Goal: Information Seeking & Learning: Find specific fact

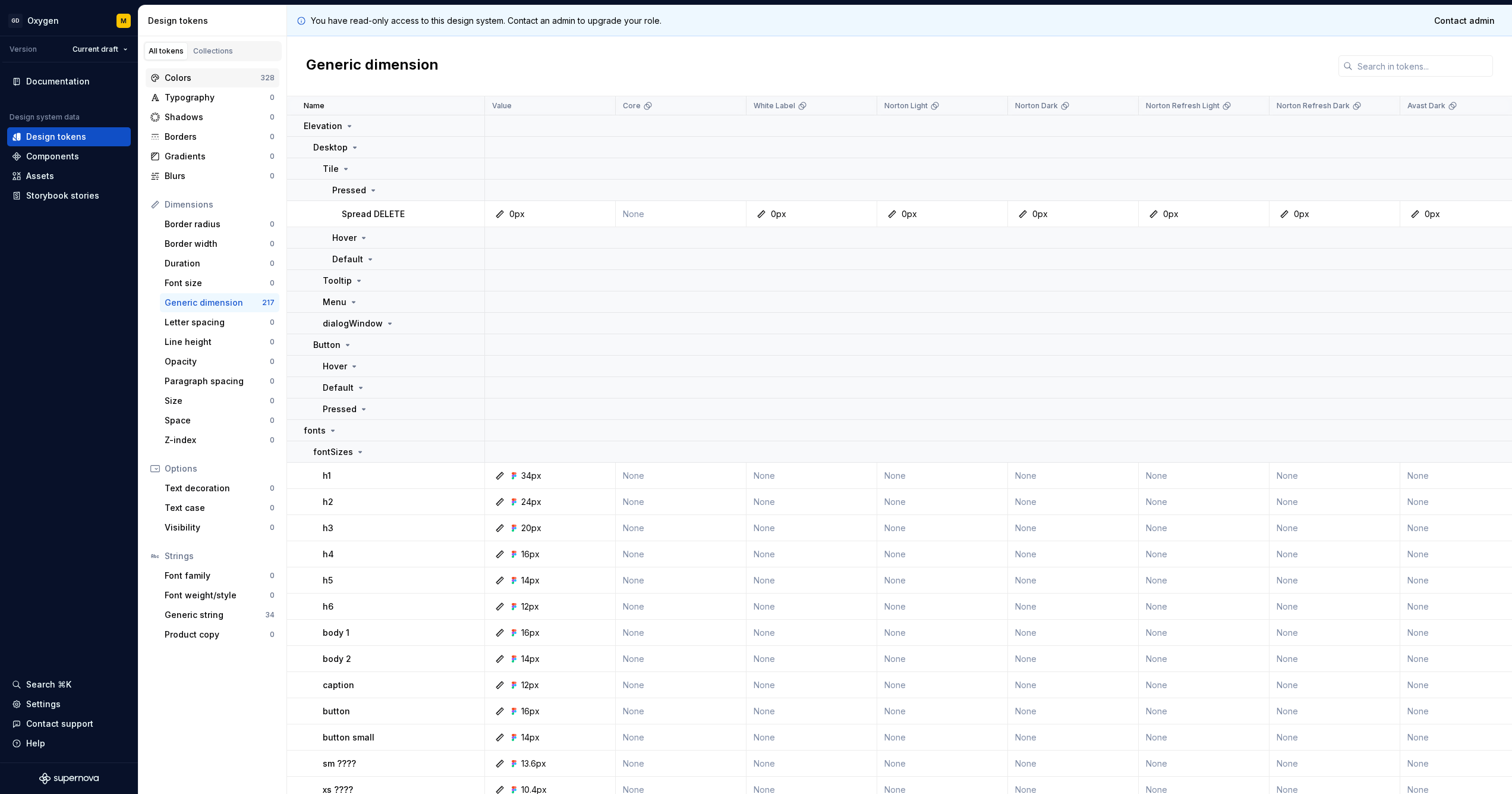
click at [204, 79] on div "Colors" at bounding box center [212, 77] width 95 height 12
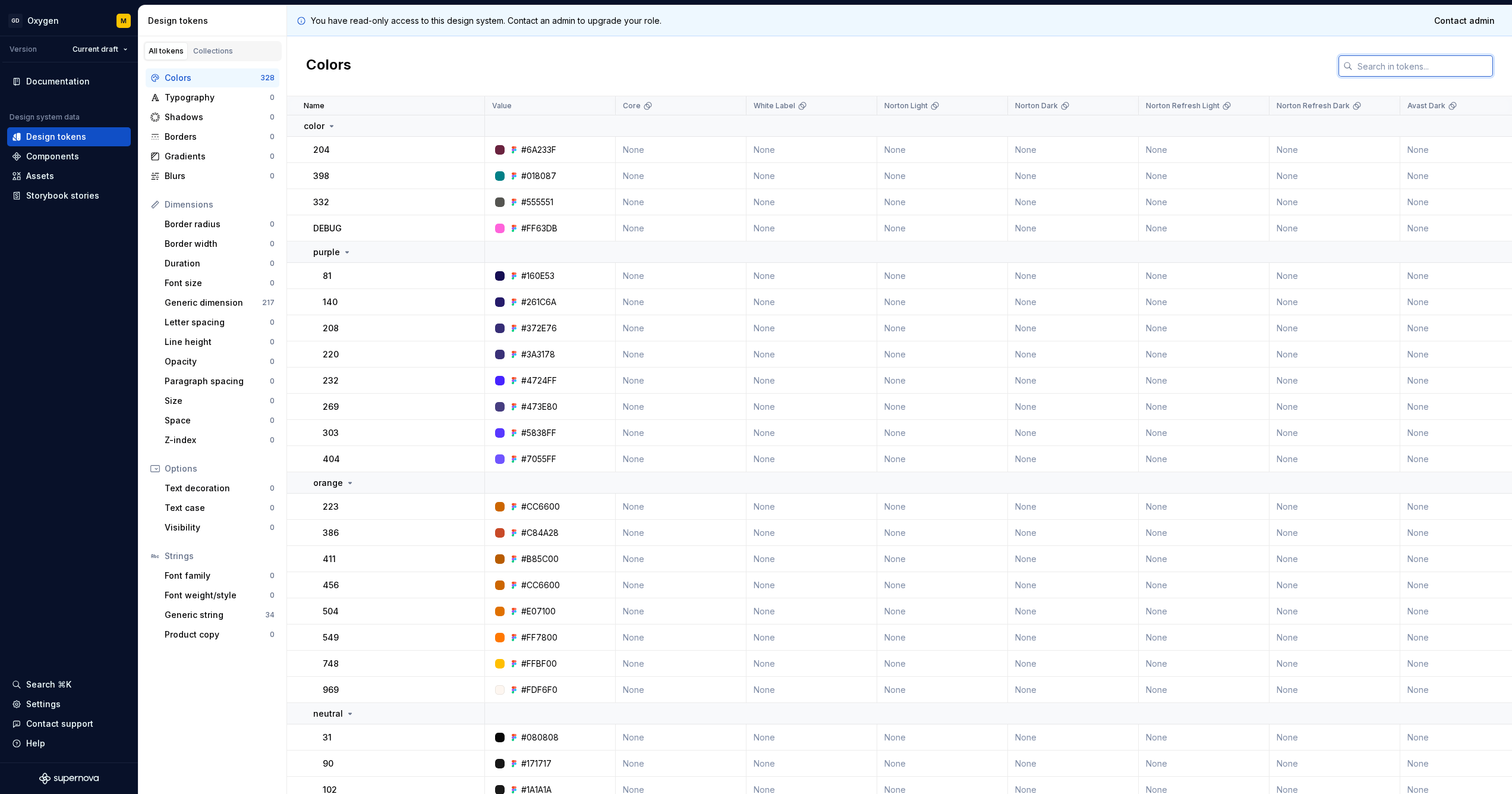
click at [1456, 70] on input "text" at bounding box center [1422, 66] width 140 height 22
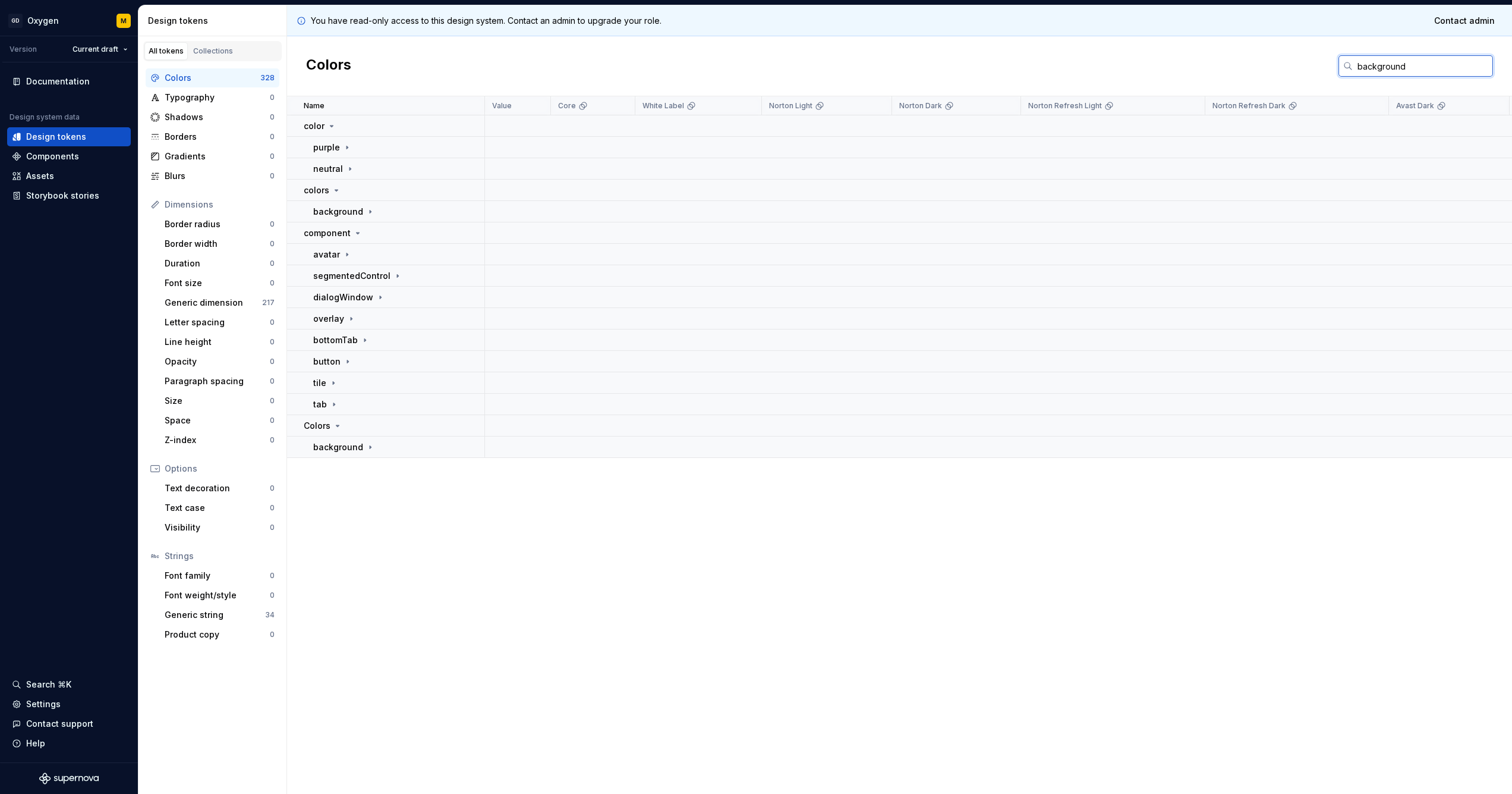
type input "background"
drag, startPoint x: 1426, startPoint y: 59, endPoint x: 1322, endPoint y: 70, distance: 104.6
click at [1322, 70] on div "Colors background" at bounding box center [900, 66] width 1225 height 60
click at [1401, 66] on input "background" at bounding box center [1422, 66] width 140 height 22
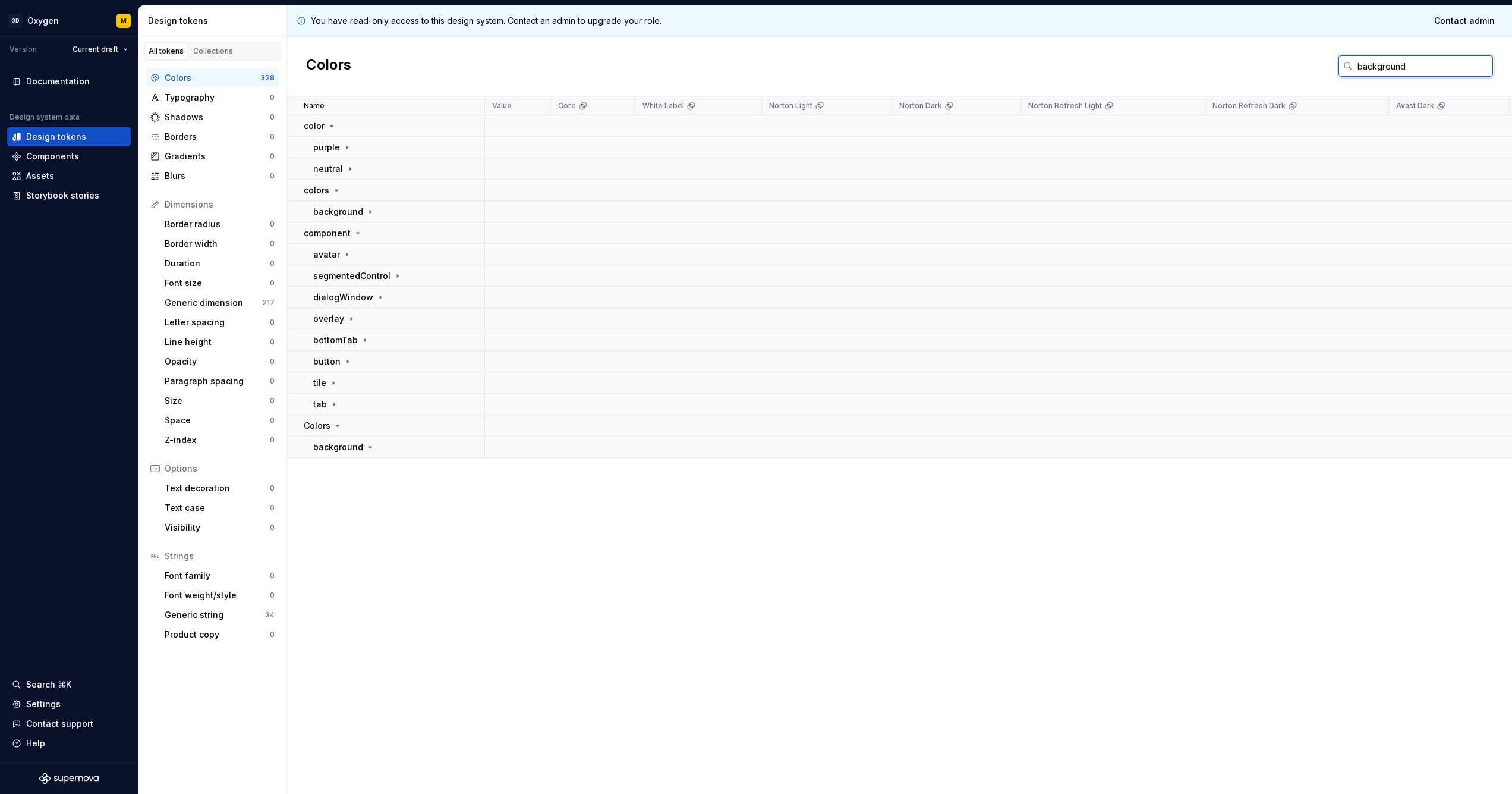
click at [1401, 66] on input "background" at bounding box center [1422, 66] width 140 height 22
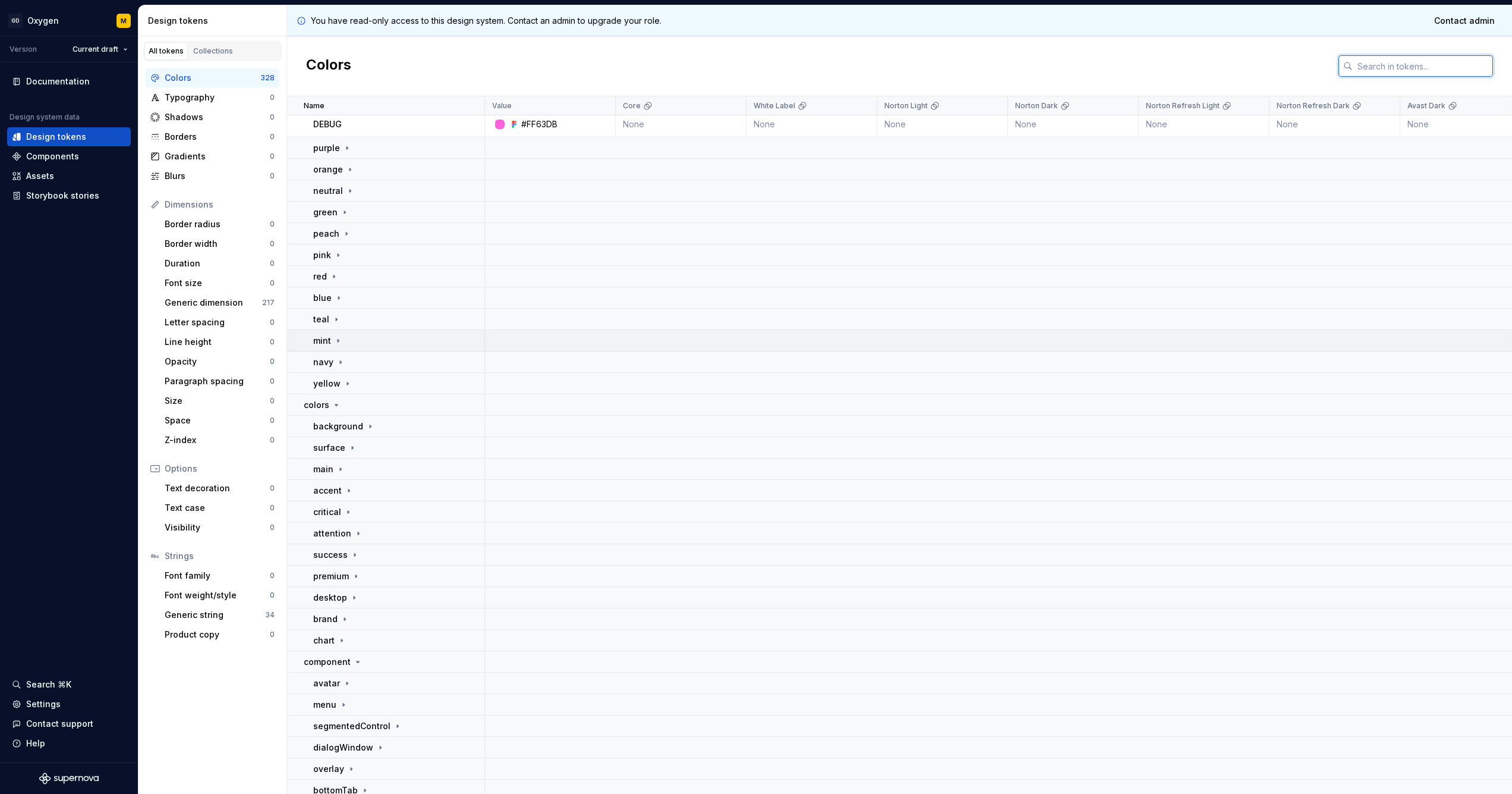
scroll to position [349, 0]
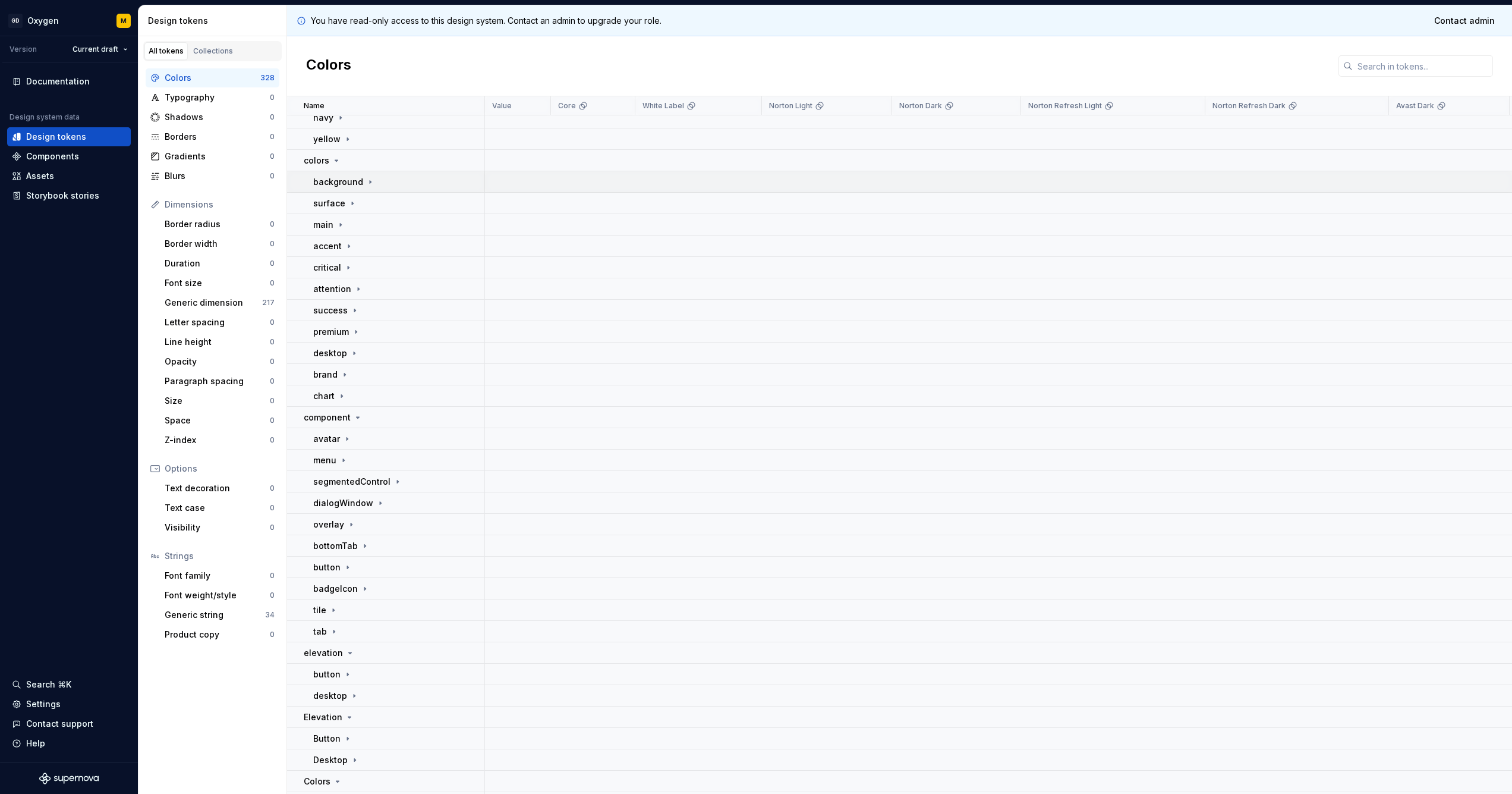
click at [366, 183] on icon at bounding box center [371, 182] width 10 height 10
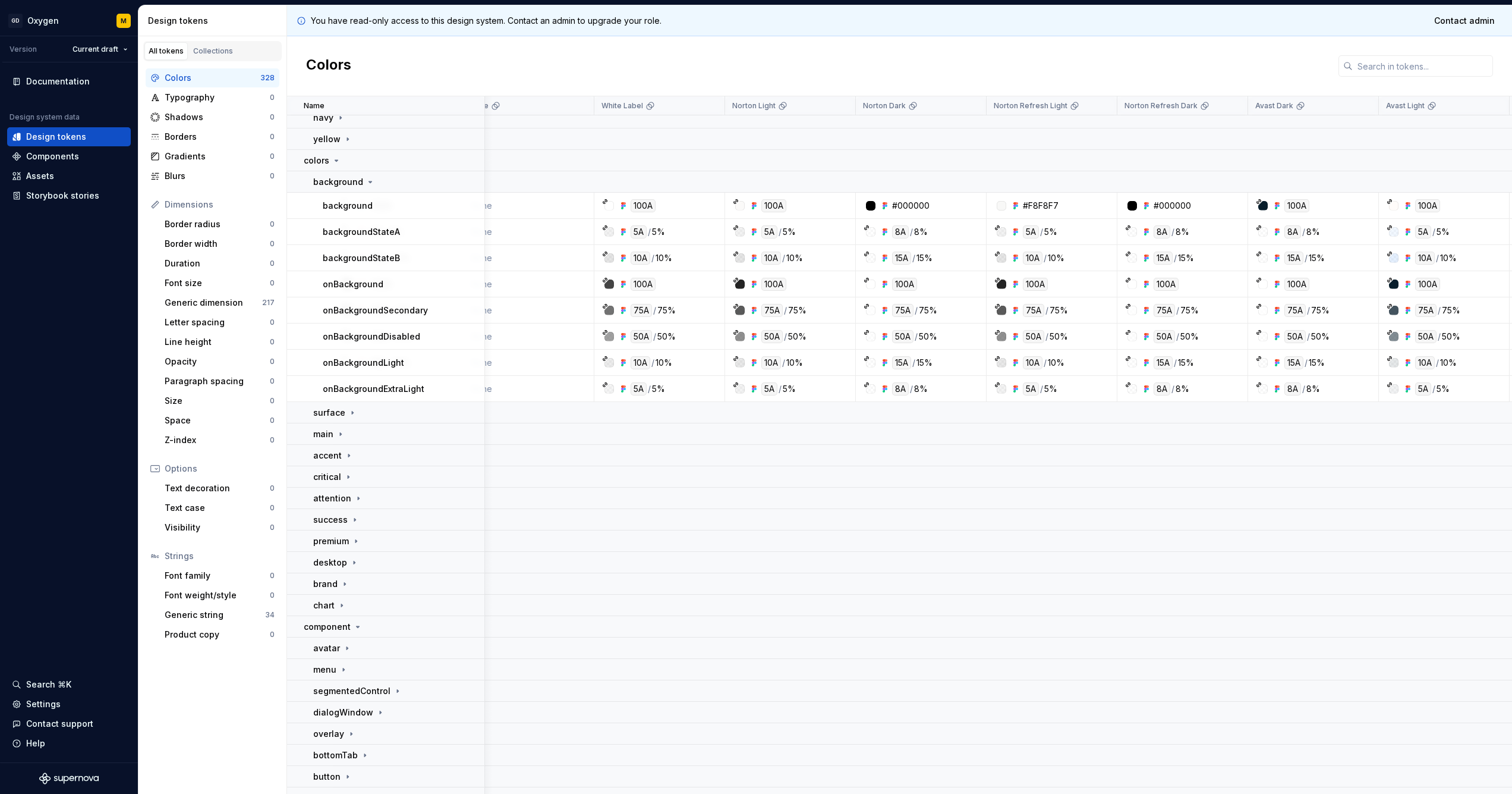
scroll to position [349, 130]
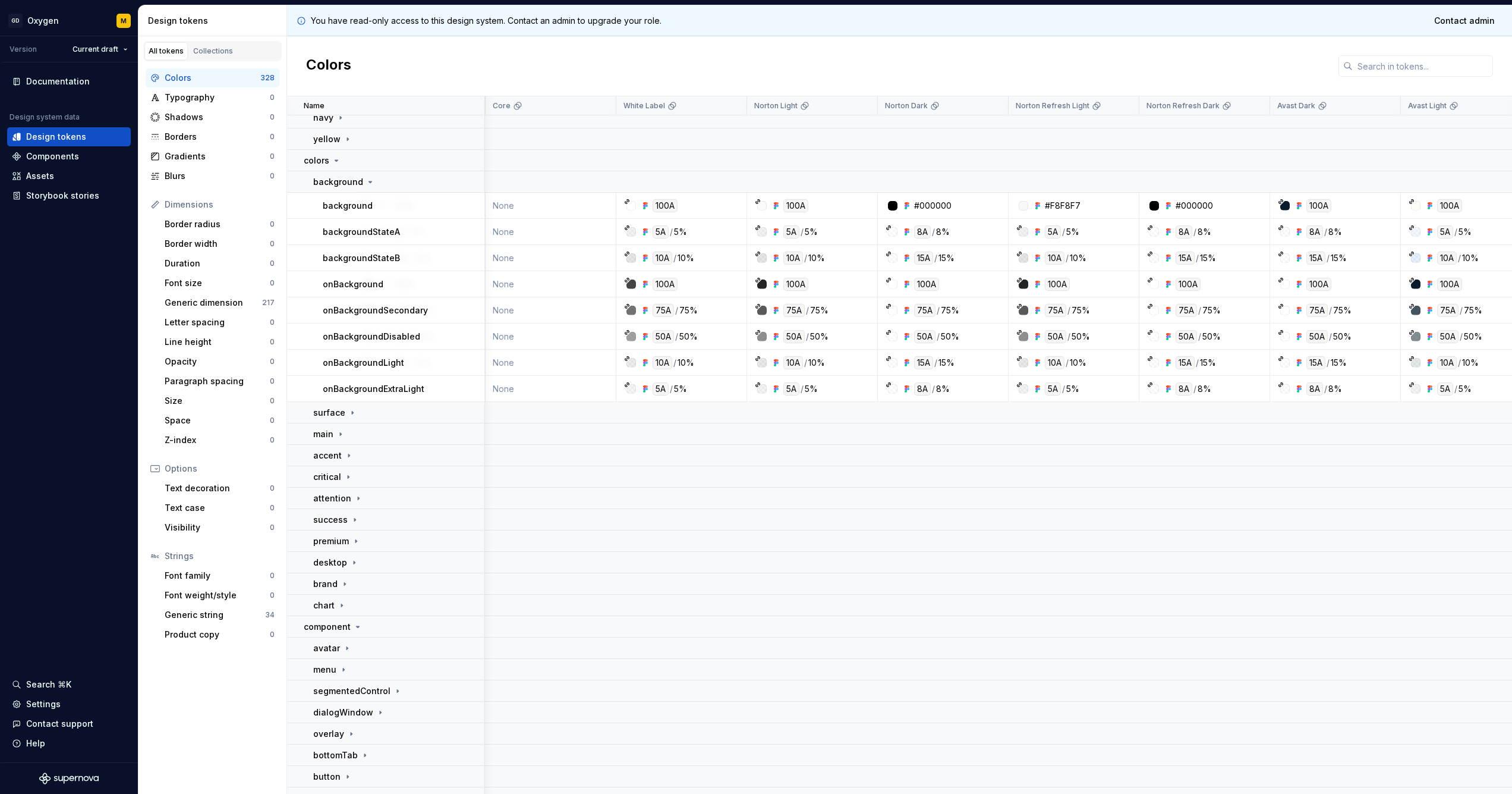
click at [957, 208] on div "#000000" at bounding box center [946, 206] width 122 height 12
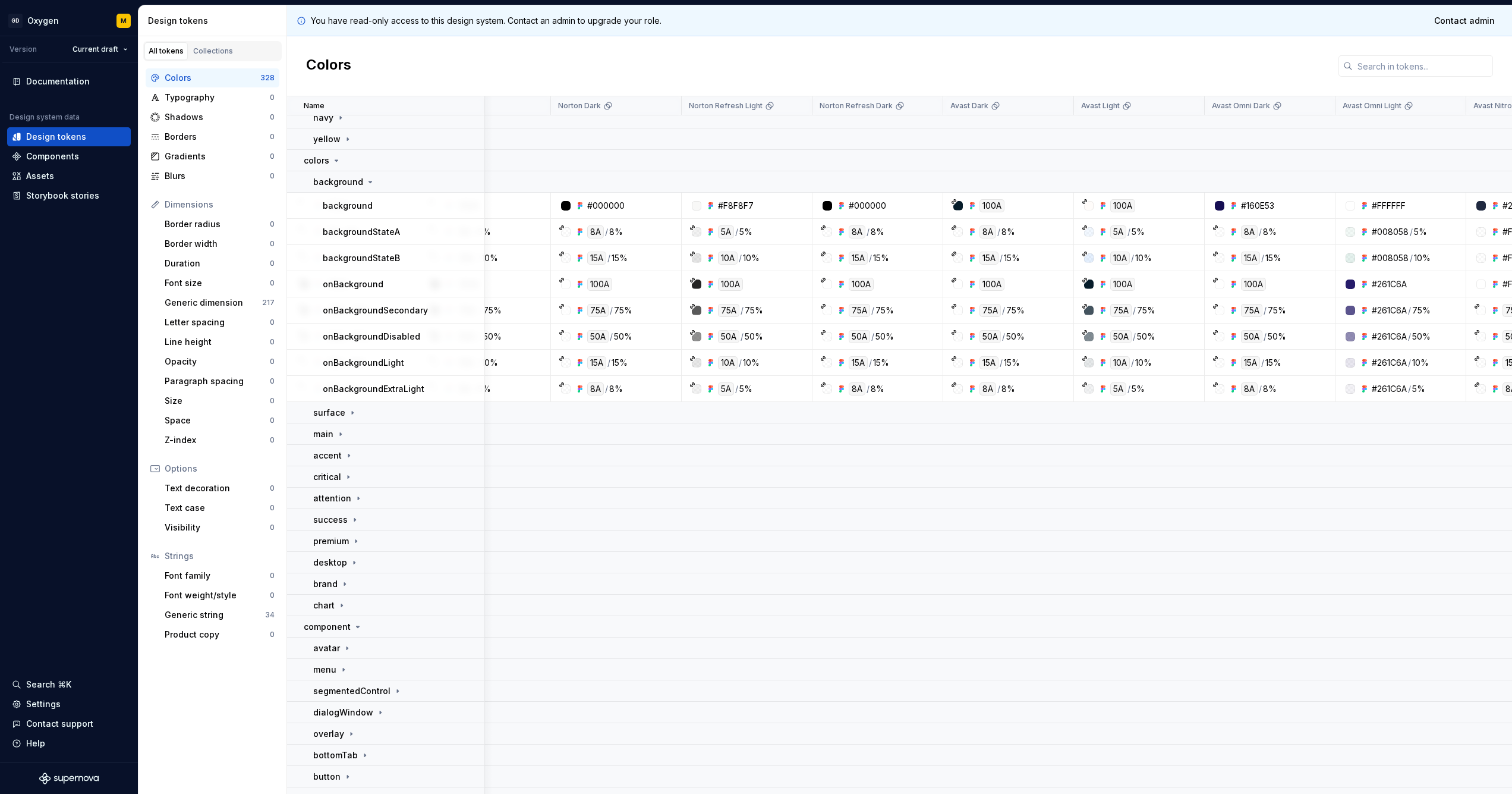
scroll to position [349, 485]
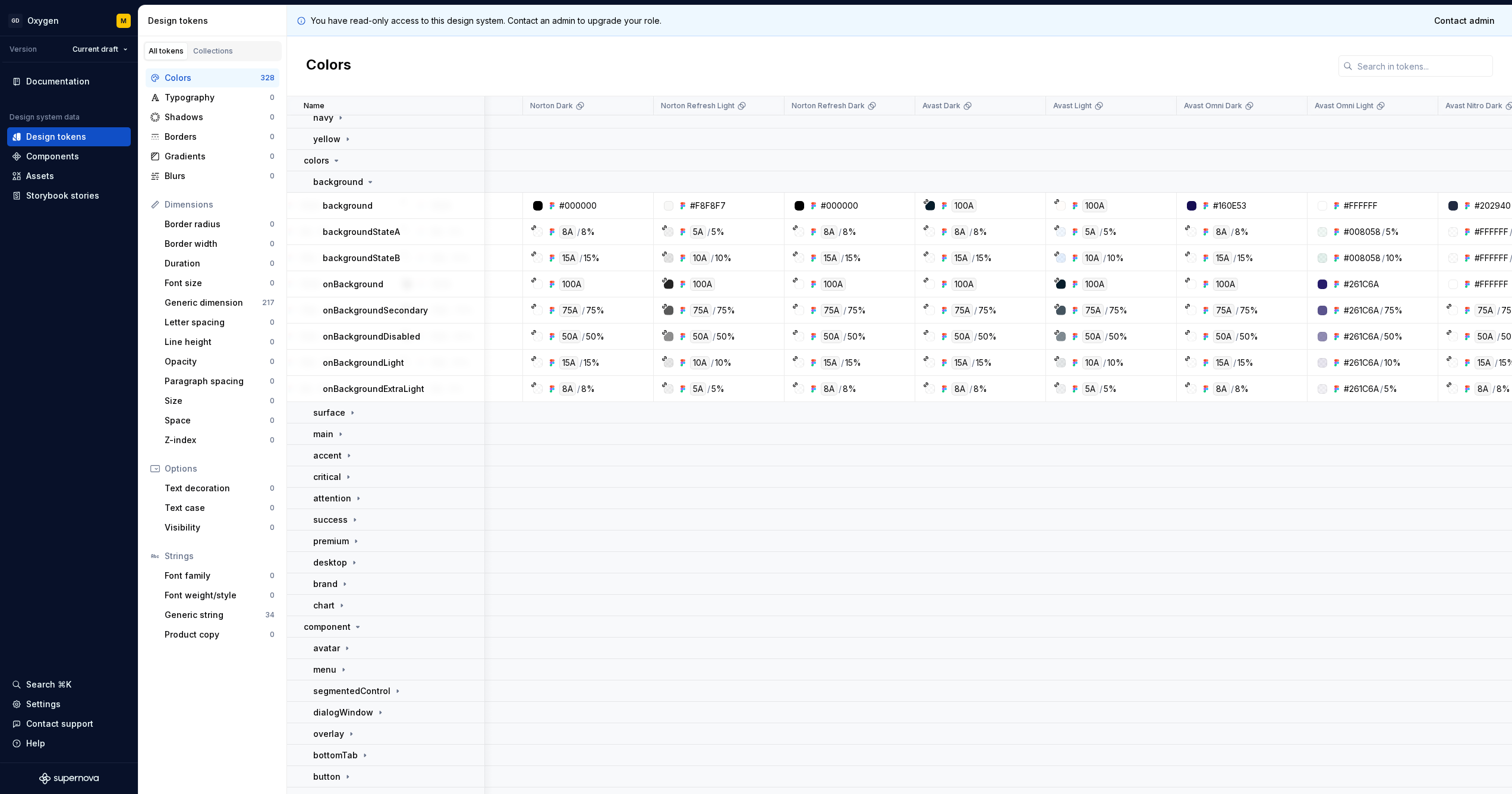
click at [929, 204] on div at bounding box center [930, 206] width 10 height 10
drag, startPoint x: 962, startPoint y: 206, endPoint x: 987, endPoint y: 206, distance: 25.0
click at [987, 206] on div "100A" at bounding box center [984, 206] width 122 height 13
click at [988, 206] on div "100A" at bounding box center [984, 206] width 122 height 13
click at [933, 206] on div at bounding box center [930, 206] width 10 height 10
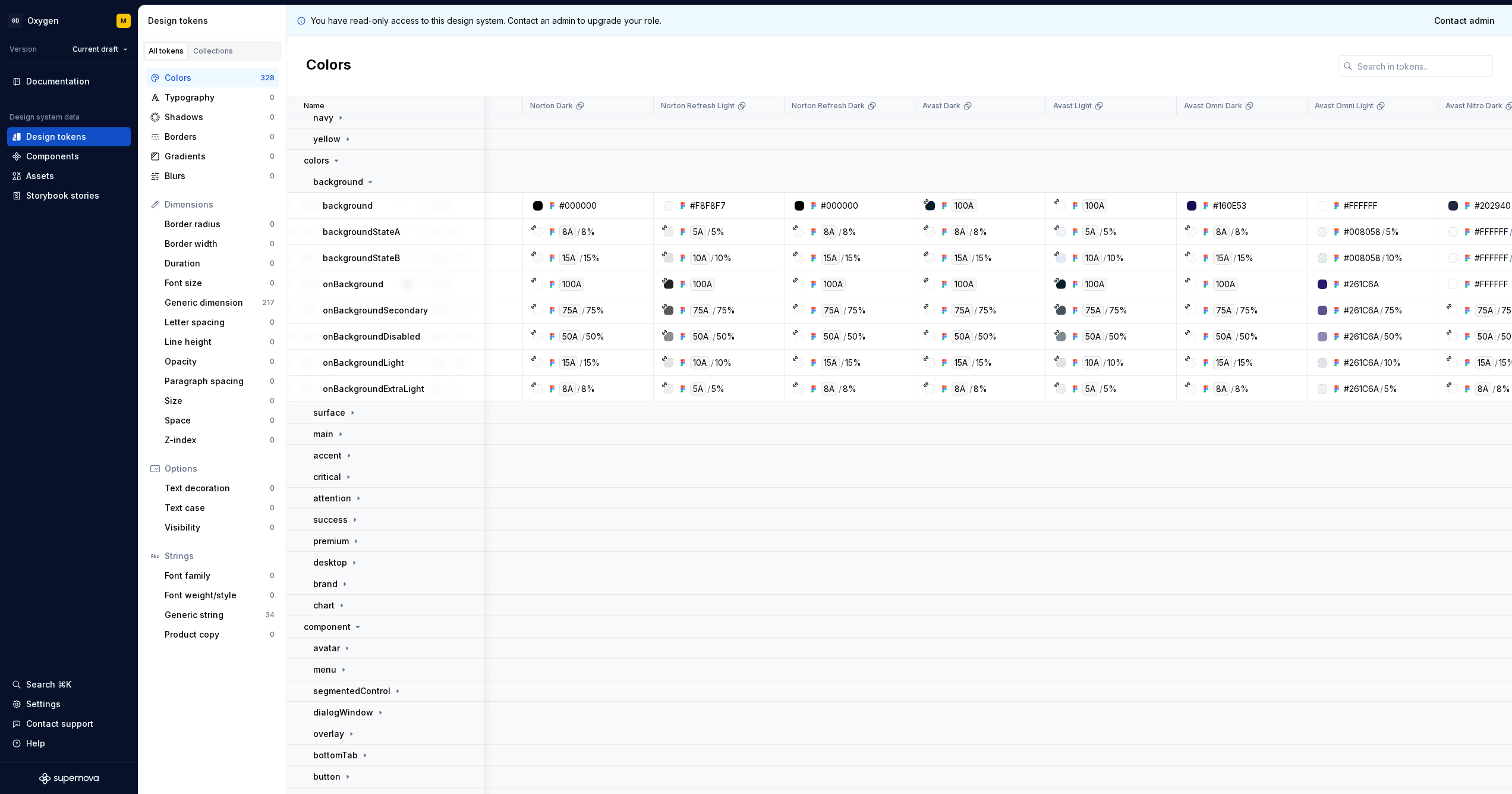
click at [926, 202] on icon at bounding box center [926, 201] width 6 height 6
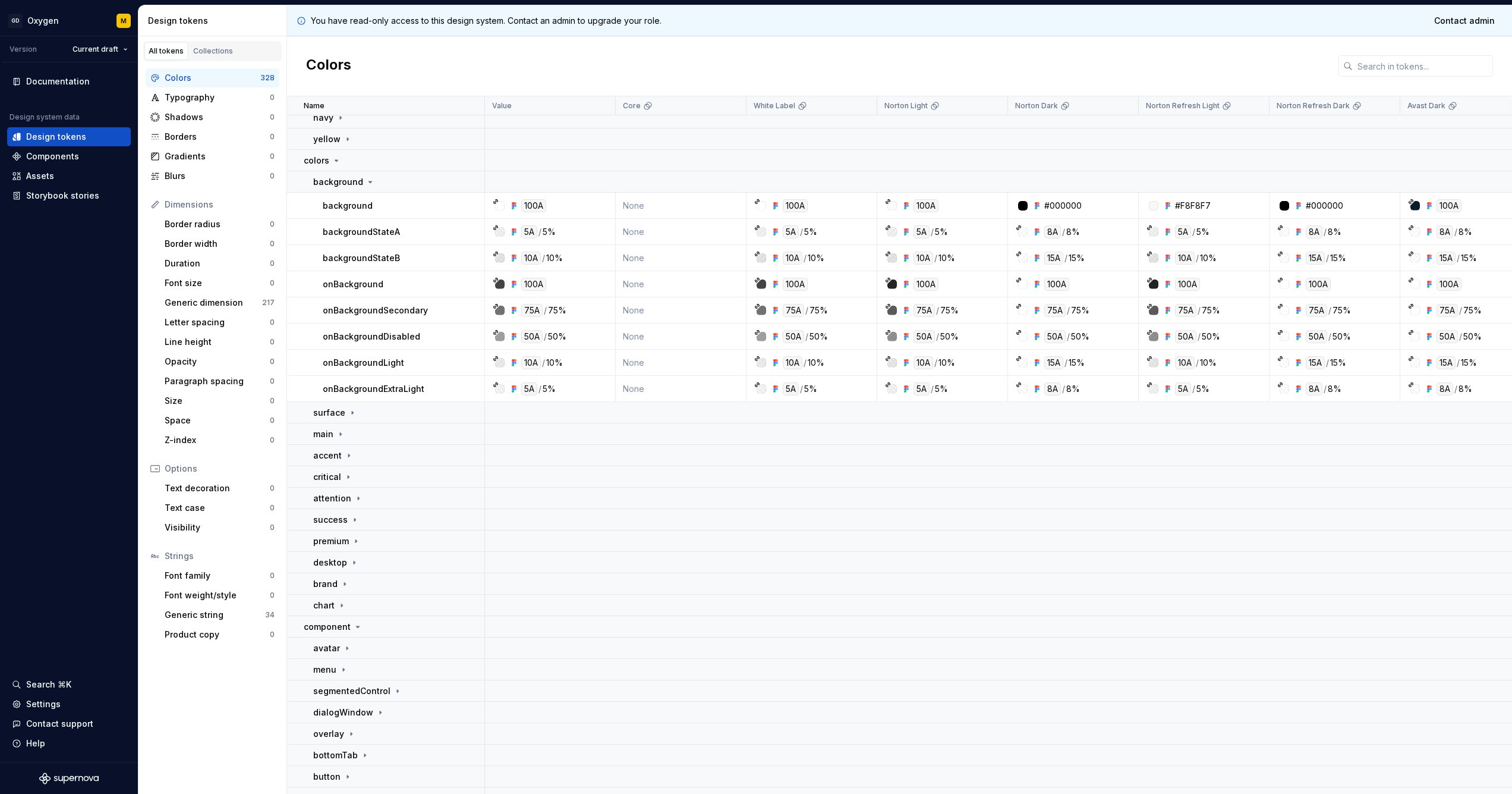
scroll to position [349, 0]
